Goal: Find specific page/section: Find specific page/section

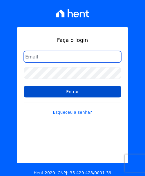
type input "[EMAIL_ADDRESS][DOMAIN_NAME]"
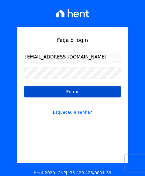
click at [51, 91] on input "Entrar" at bounding box center [73, 92] width 98 height 12
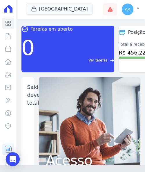
click at [6, 10] on icon at bounding box center [8, 9] width 8 height 8
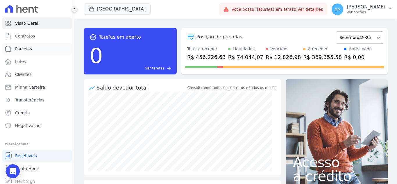
click at [25, 46] on span "Parcelas" at bounding box center [23, 49] width 17 height 6
select select
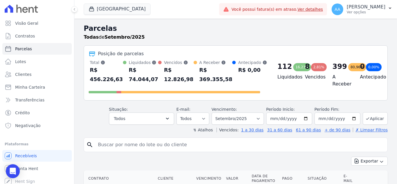
click at [145, 145] on input "search" at bounding box center [240, 145] width 291 height 12
paste input "[PERSON_NAME]."
type input "[PERSON_NAME]"
select select
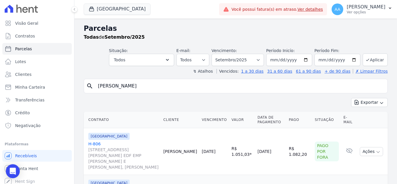
scroll to position [44, 0]
